Goal: Information Seeking & Learning: Learn about a topic

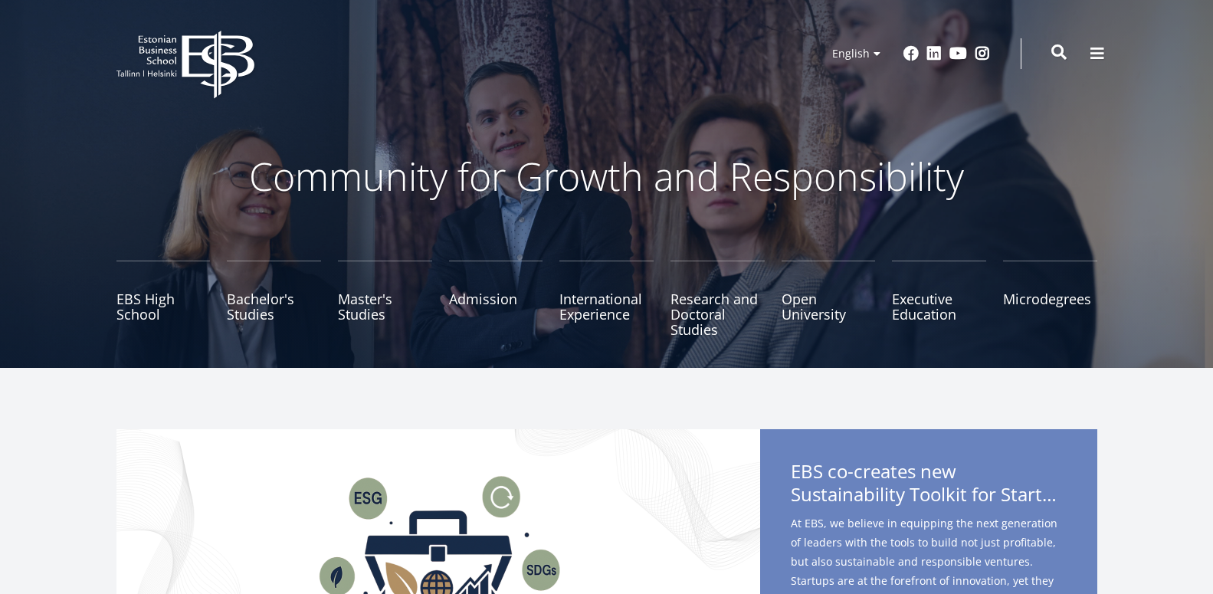
click at [1060, 52] on span at bounding box center [1058, 51] width 15 height 15
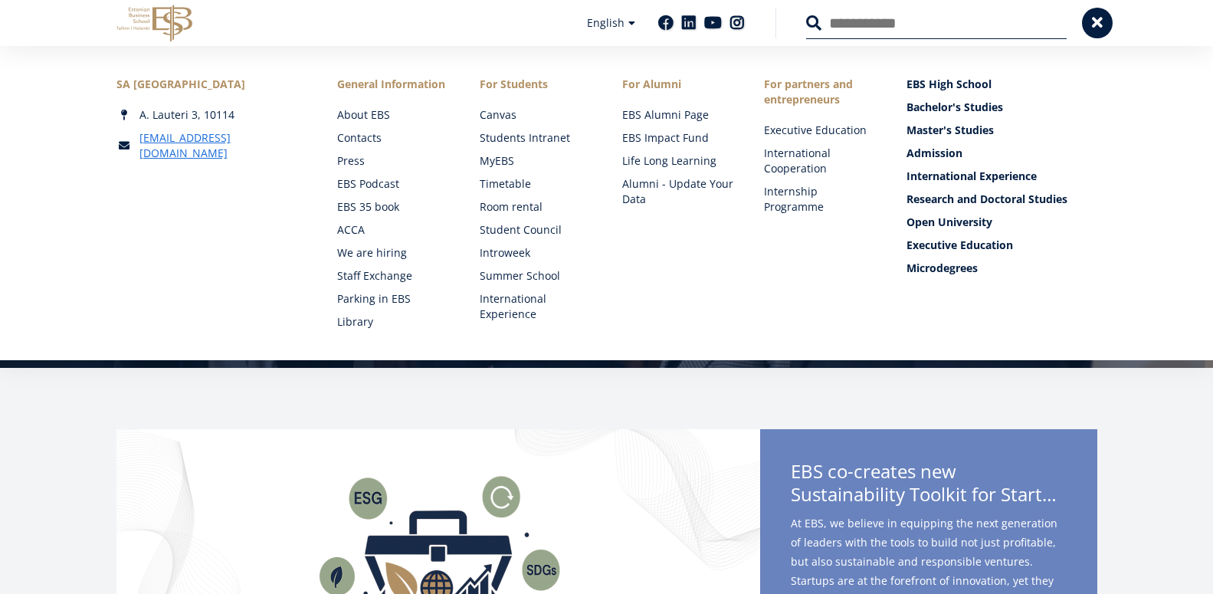
click at [844, 25] on input "Search" at bounding box center [936, 23] width 261 height 32
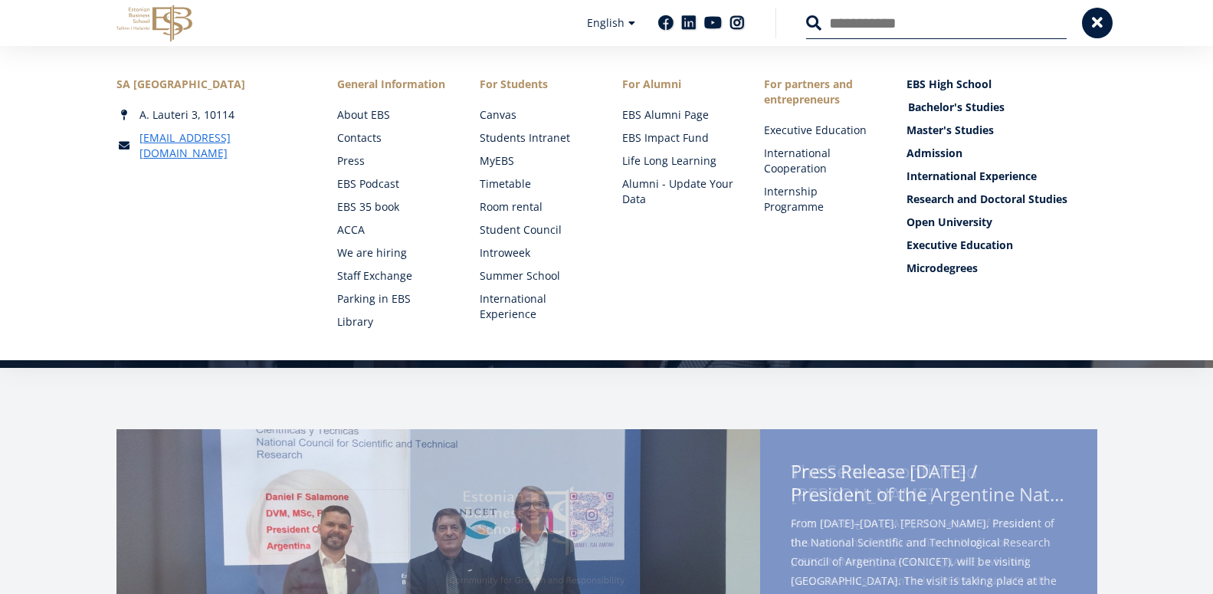
click at [982, 111] on link "Bachelor's Studies" at bounding box center [1003, 107] width 191 height 15
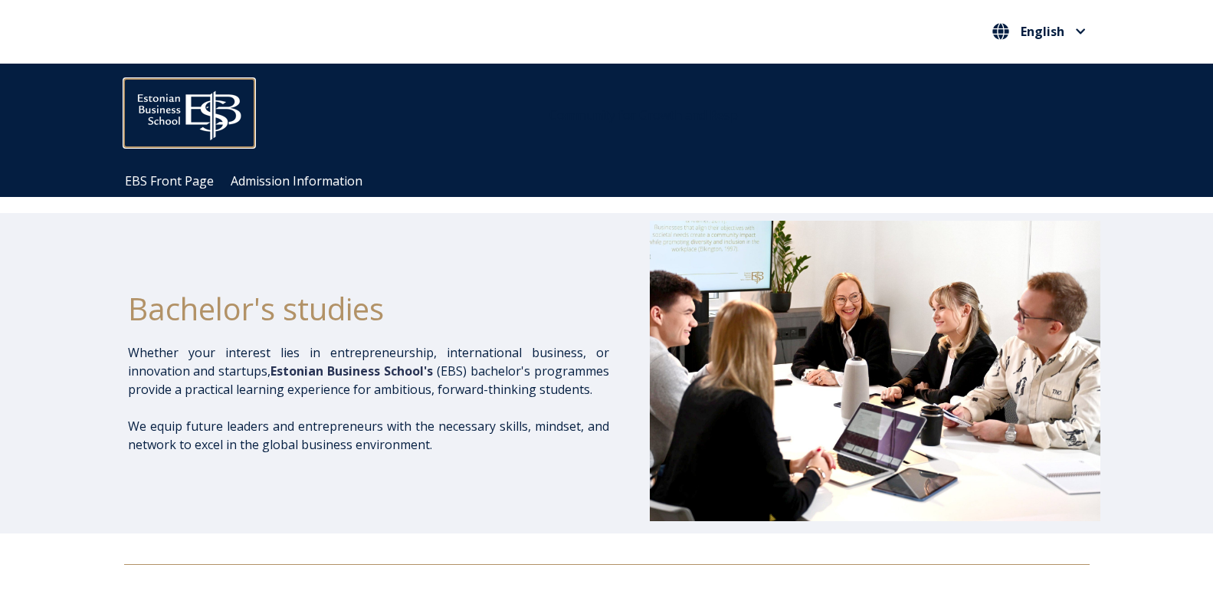
click at [174, 115] on img at bounding box center [189, 112] width 130 height 66
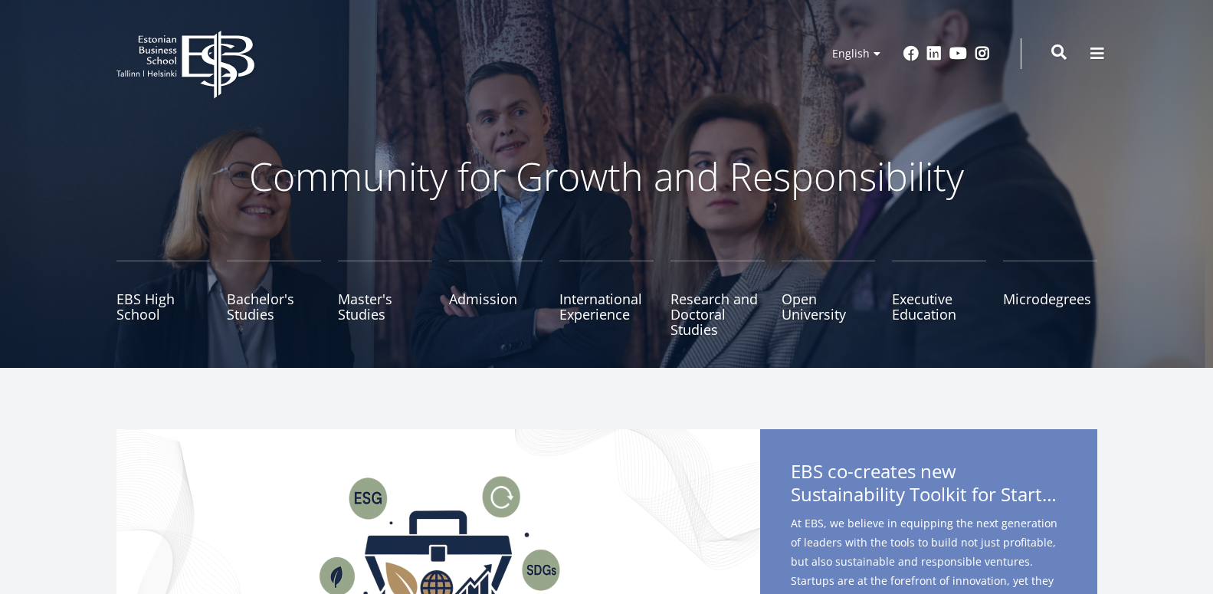
click at [1064, 59] on span at bounding box center [1058, 51] width 15 height 15
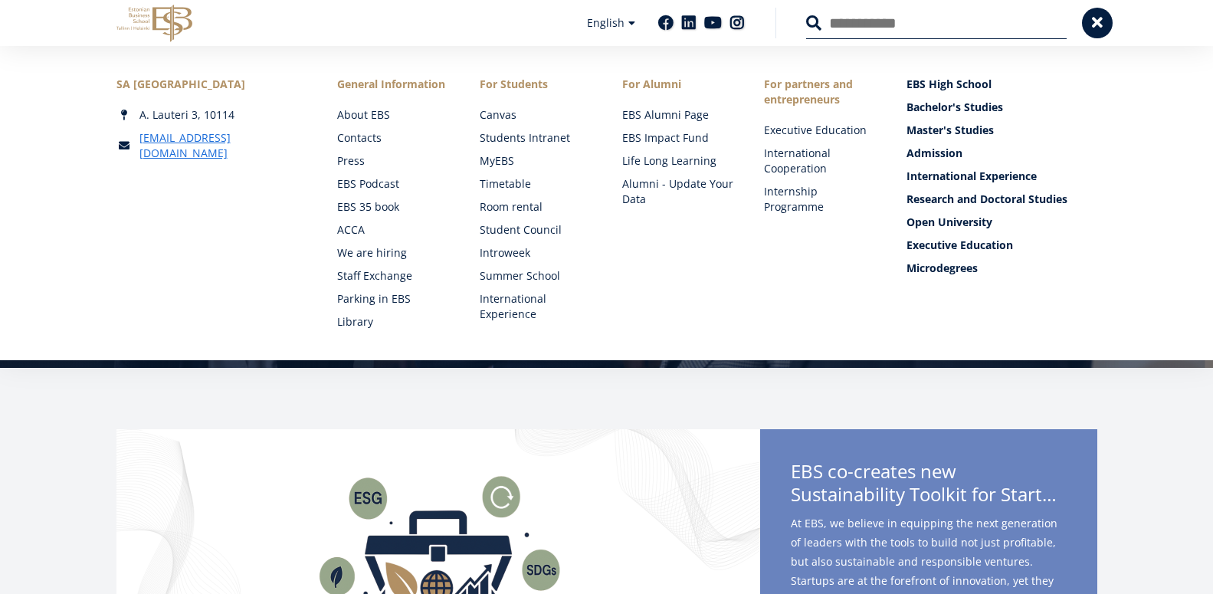
click at [806, 15] on button at bounding box center [813, 22] width 15 height 15
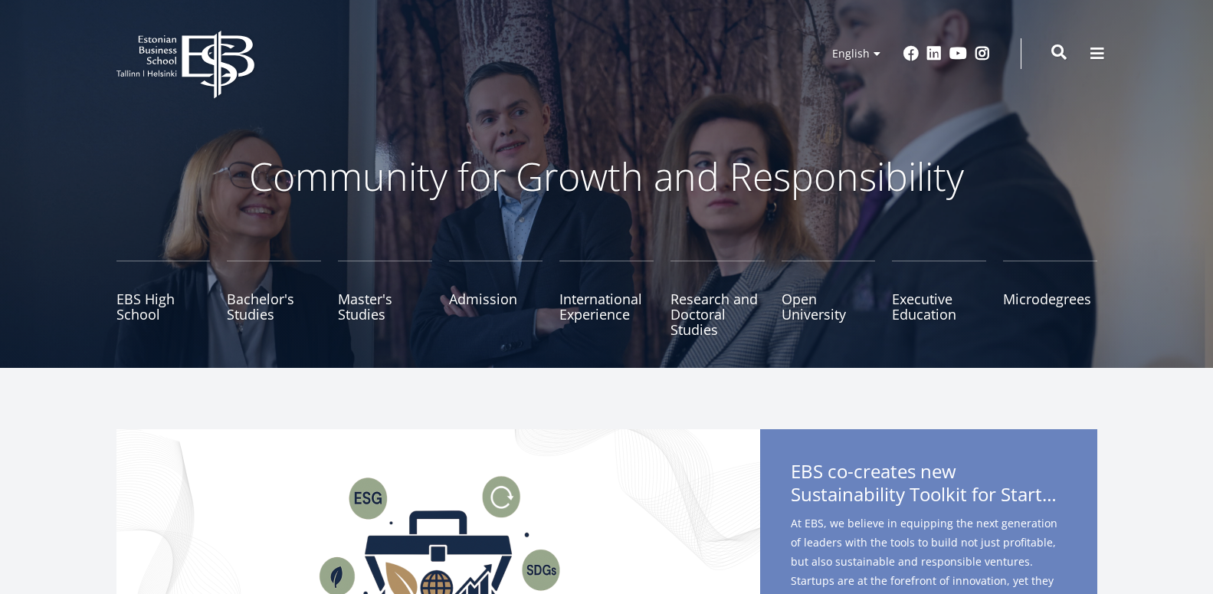
click at [1059, 55] on span at bounding box center [1058, 51] width 15 height 15
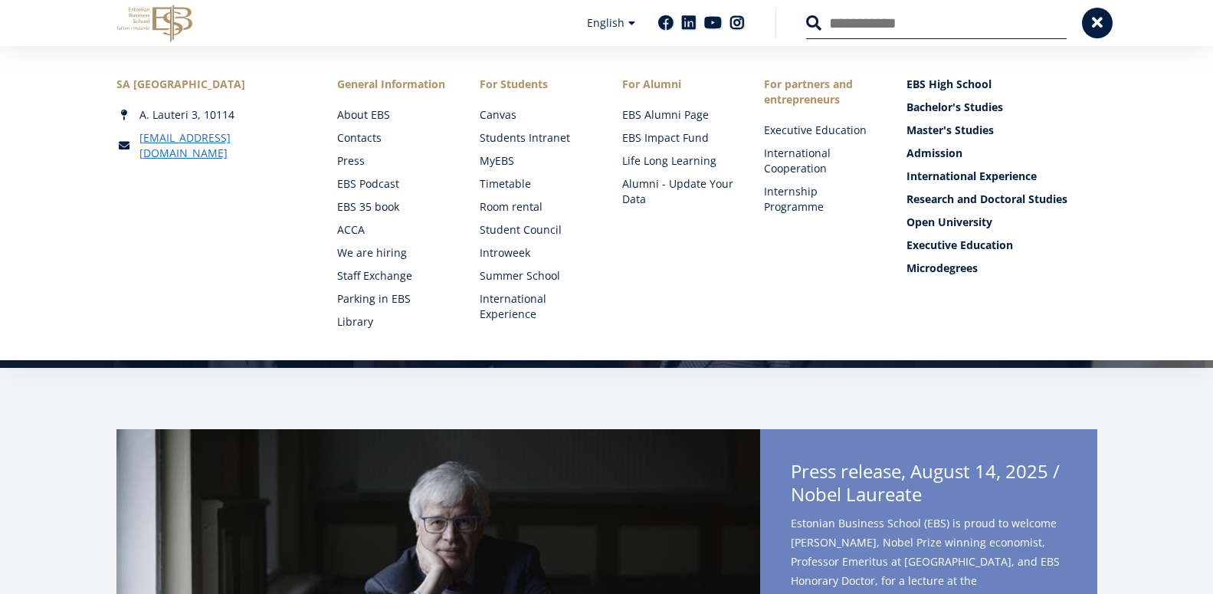
click at [933, 34] on input "Search" at bounding box center [936, 23] width 261 height 32
type input "**********"
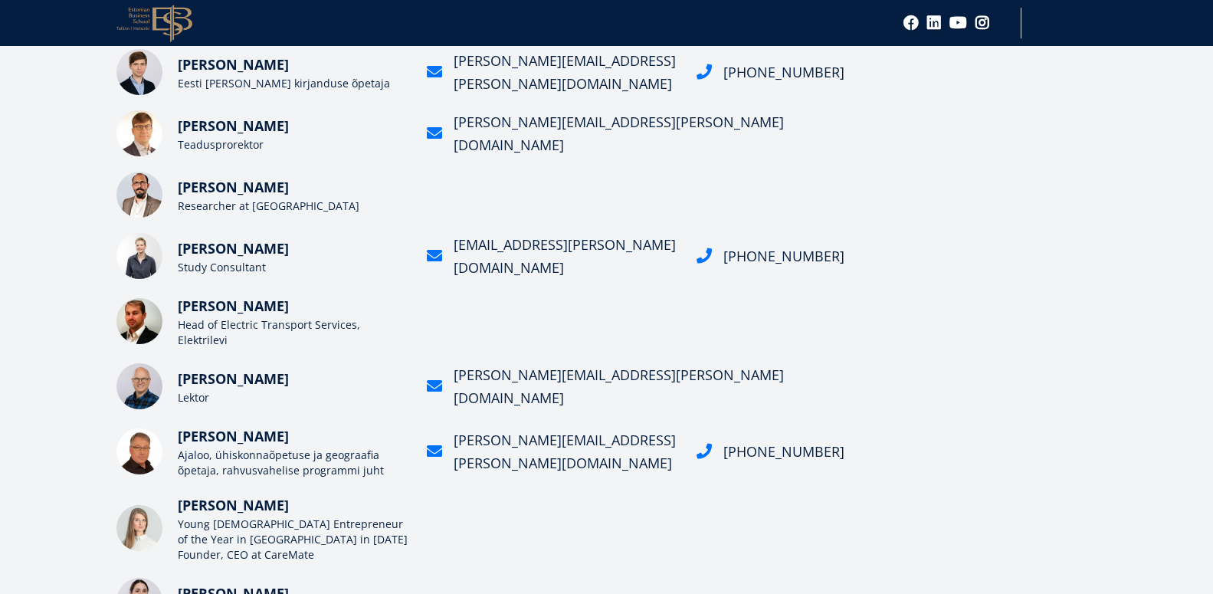
scroll to position [104, 0]
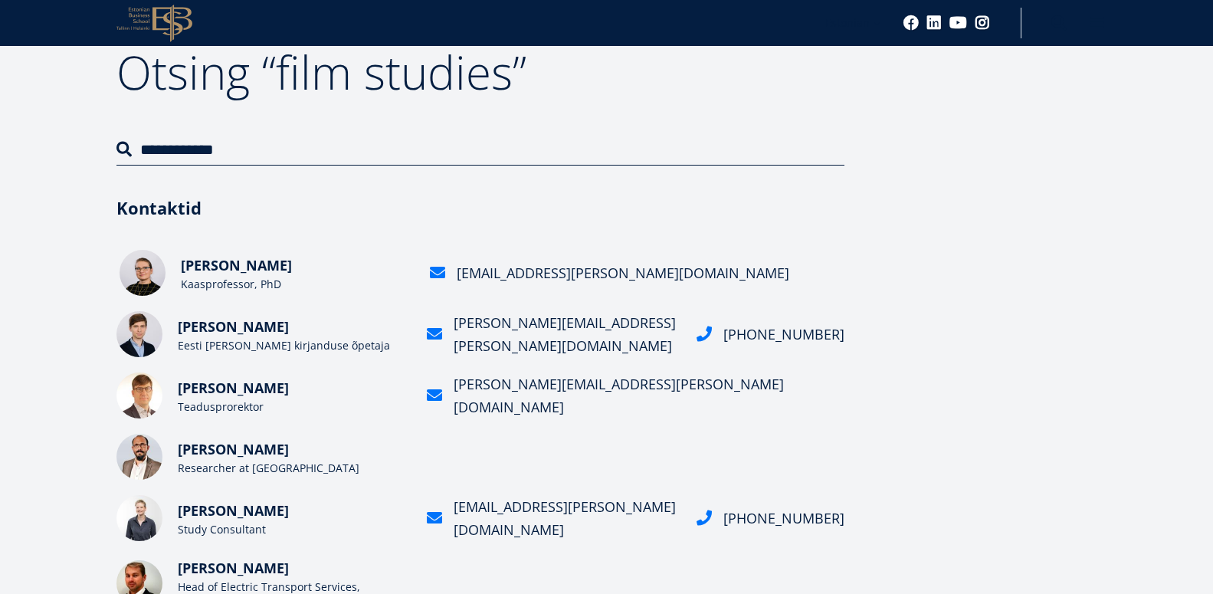
click at [232, 265] on span "[PERSON_NAME]" at bounding box center [236, 265] width 111 height 18
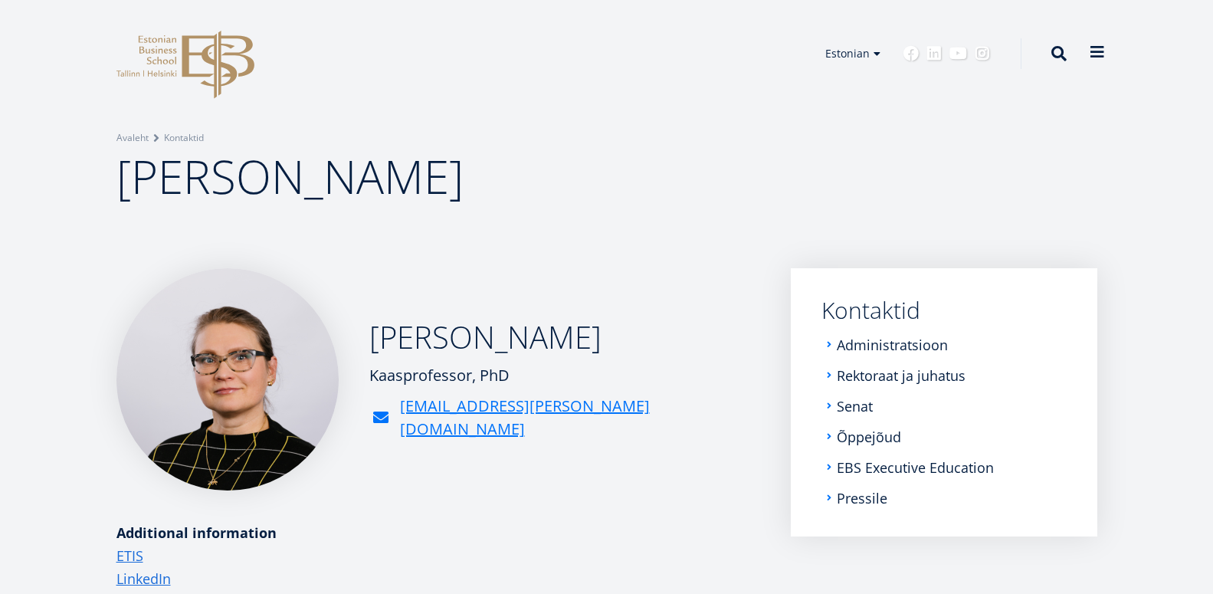
click at [1090, 49] on span at bounding box center [1097, 51] width 15 height 15
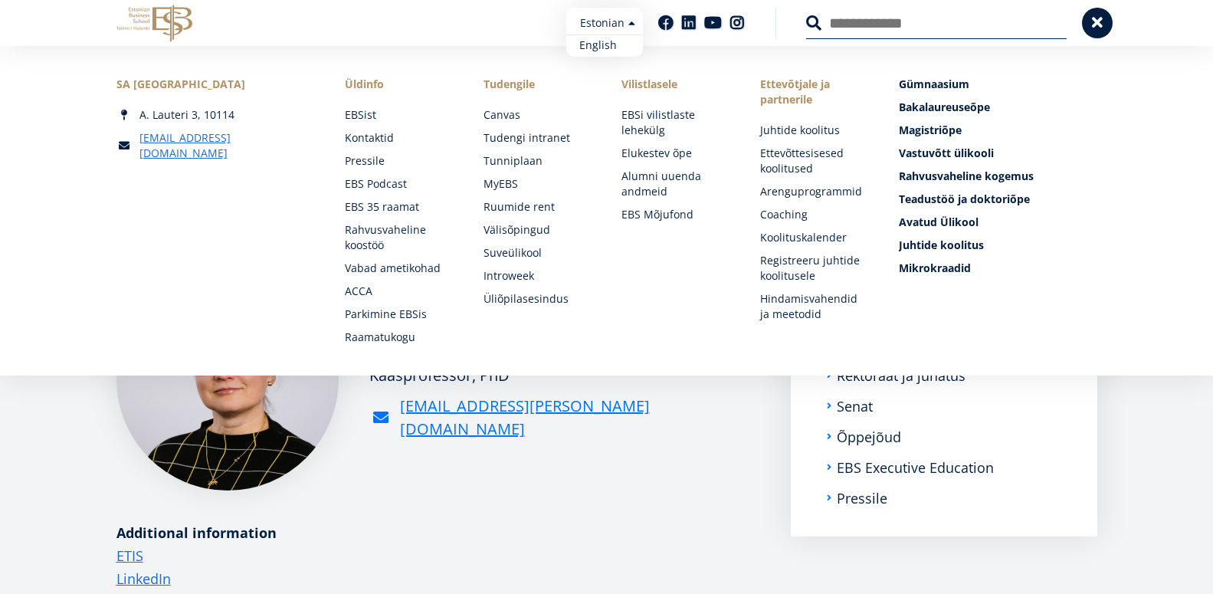
click at [623, 41] on link "English" at bounding box center [604, 45] width 77 height 22
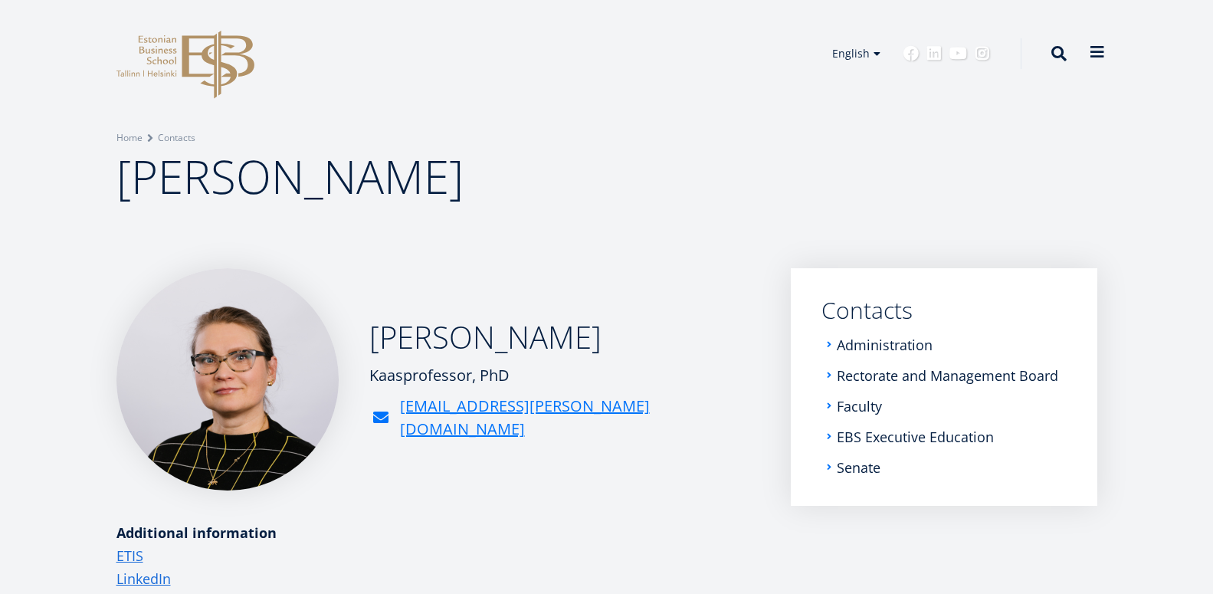
click at [1106, 54] on button at bounding box center [1097, 52] width 31 height 31
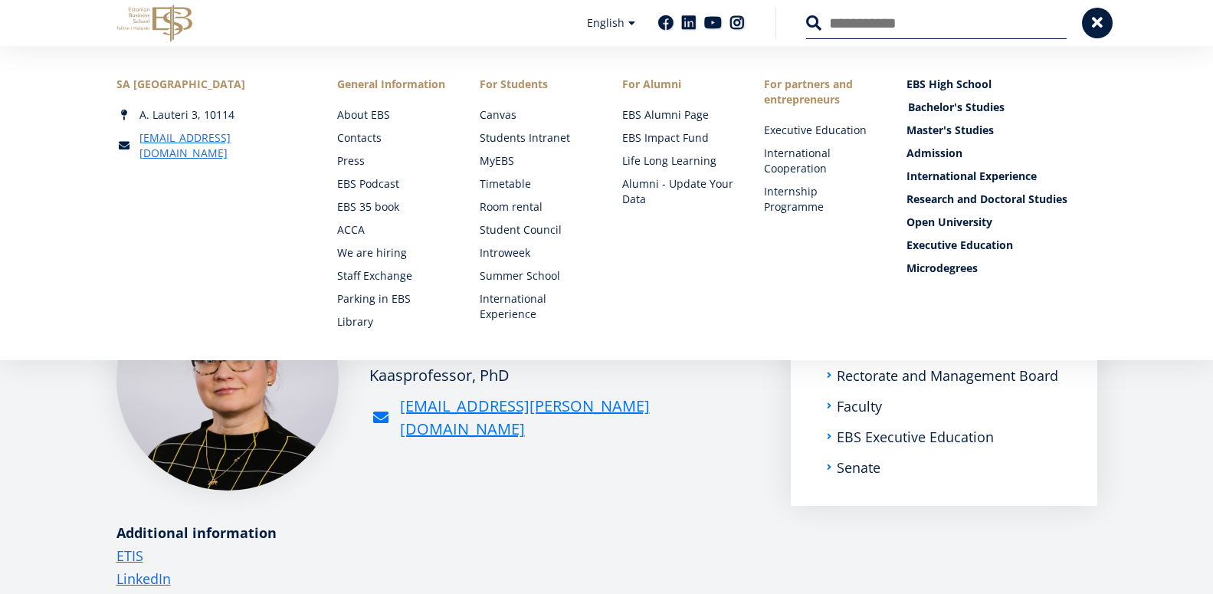
click at [960, 111] on link "Bachelor's Studies" at bounding box center [1003, 107] width 191 height 15
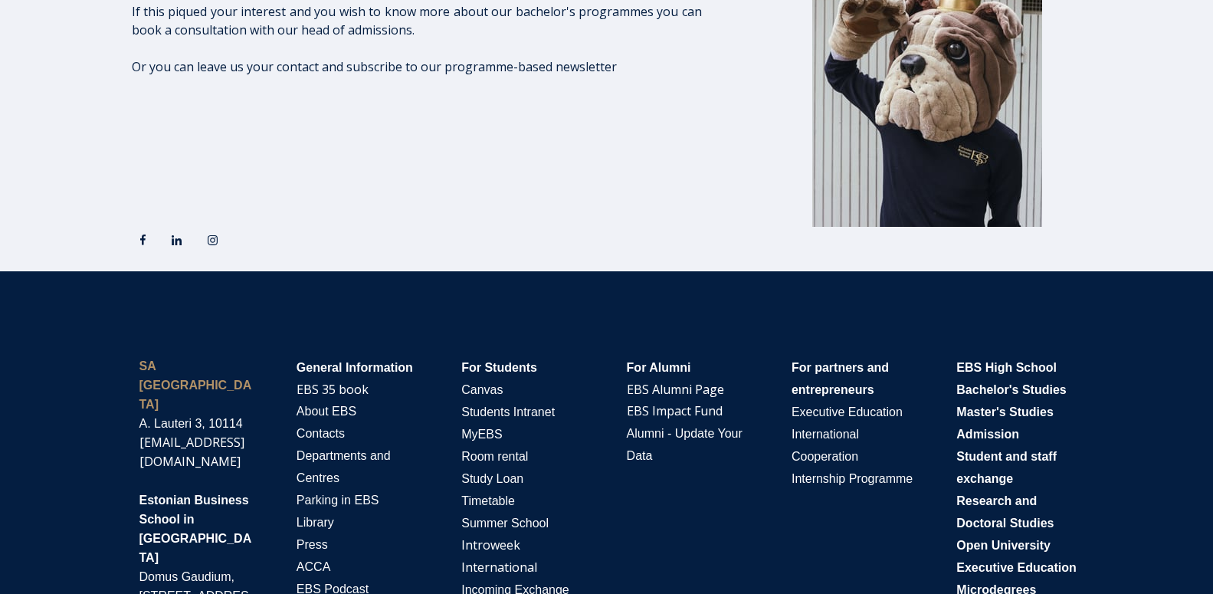
scroll to position [2605, 0]
